Goal: Communication & Community: Answer question/provide support

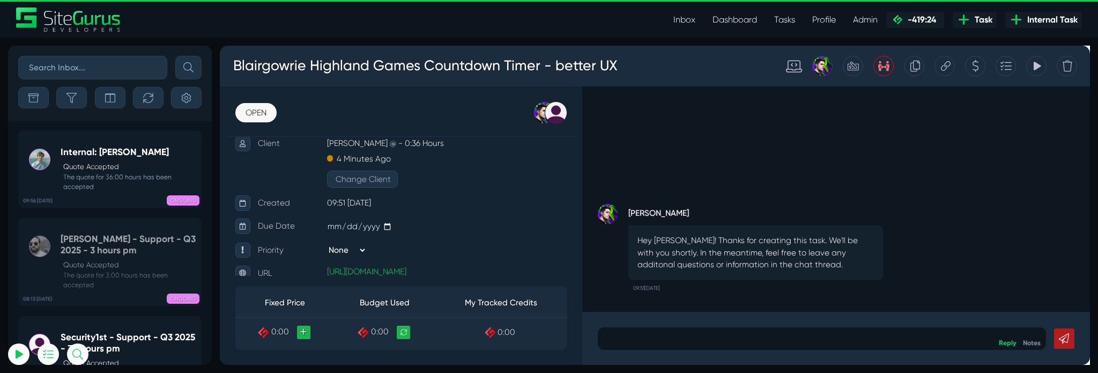
scroll to position [75, 0]
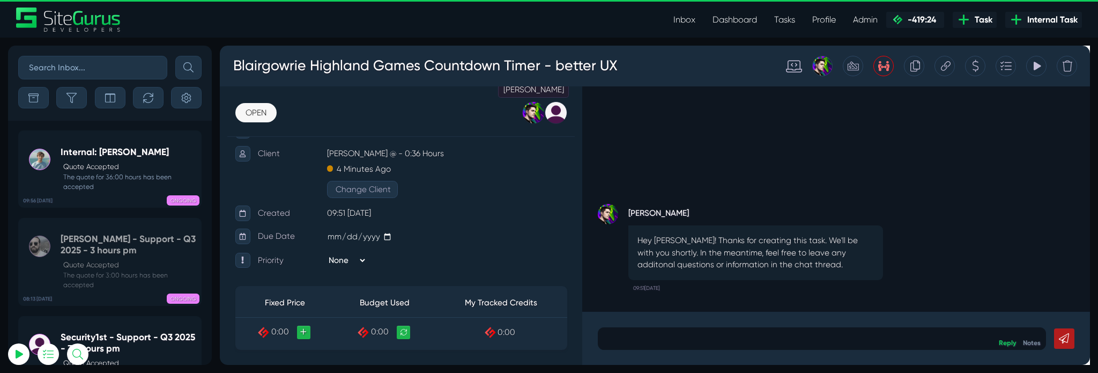
click at [555, 113] on div at bounding box center [550, 117] width 24 height 24
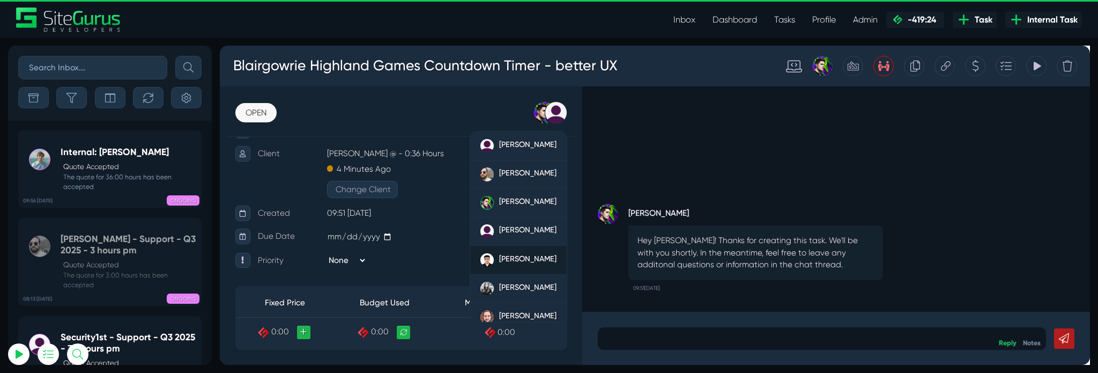
type input "[PERSON_NAME][EMAIL_ADDRESS][PERSON_NAME][DOMAIN_NAME]"
click at [530, 265] on span "[PERSON_NAME]" at bounding box center [544, 270] width 61 height 10
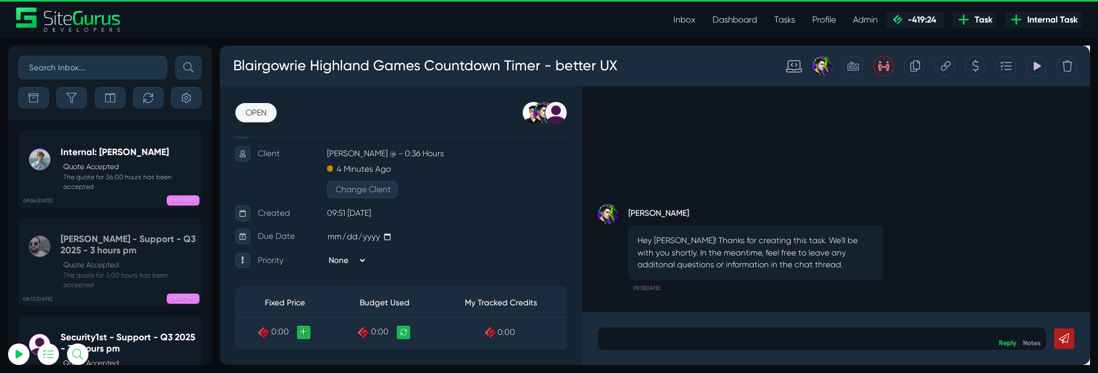
click at [987, 68] on icon at bounding box center [983, 67] width 10 height 20
click at [1079, 363] on div at bounding box center [854, 353] width 472 height 24
click at [1079, 360] on link "Notes" at bounding box center [1074, 357] width 19 height 9
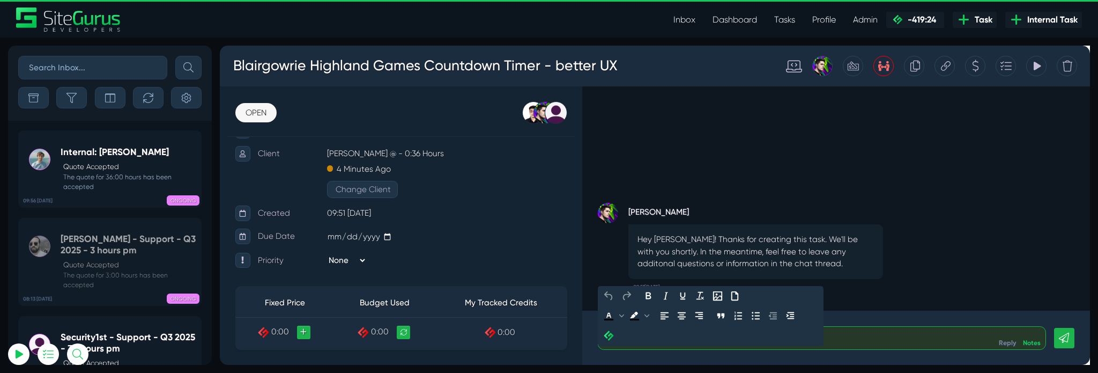
click at [844, 354] on p at bounding box center [853, 352] width 455 height 13
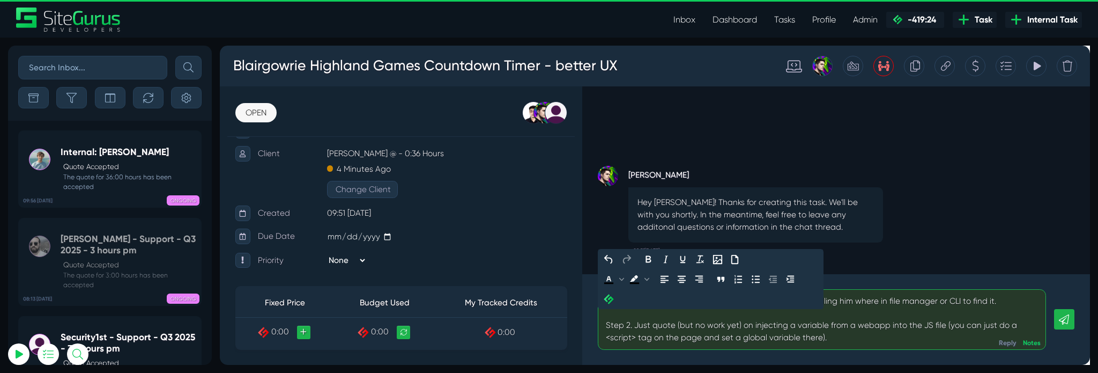
click at [1001, 338] on p "Step 1 quote and get started on finding his JS file and telling him where in fi…" at bounding box center [853, 333] width 455 height 51
click at [1019, 342] on p "Step 1 quote and get started on finding his JS file and telling him where in fi…" at bounding box center [853, 333] width 455 height 51
click at [931, 355] on p "Step 1 quote and get started on finding his JS file and telling him where in fi…" at bounding box center [853, 333] width 455 height 51
click at [1097, 340] on link at bounding box center [1108, 333] width 21 height 21
